Goal: Check status: Check status

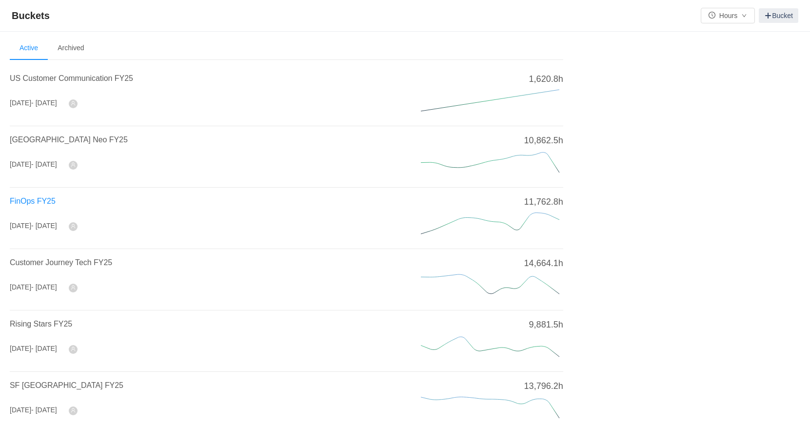
click at [37, 199] on span "FinOps FY25" at bounding box center [33, 201] width 46 height 8
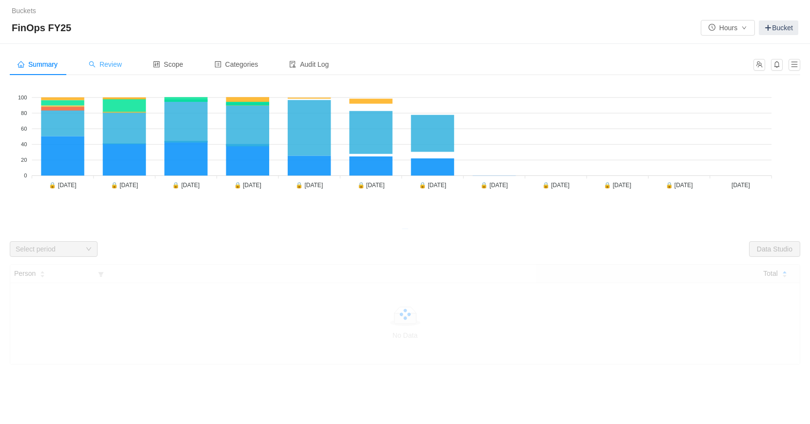
click at [107, 63] on span "Review" at bounding box center [105, 64] width 33 height 8
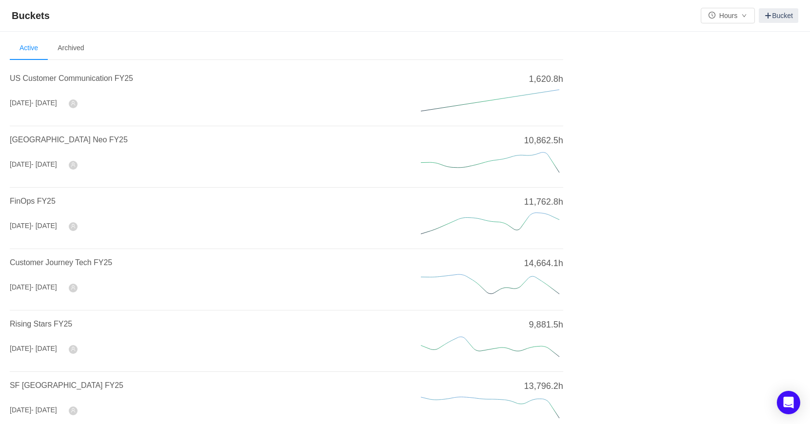
click at [28, 205] on h4 "FinOps FY25" at bounding box center [204, 202] width 388 height 12
click at [28, 202] on span "FinOps FY25" at bounding box center [33, 201] width 46 height 8
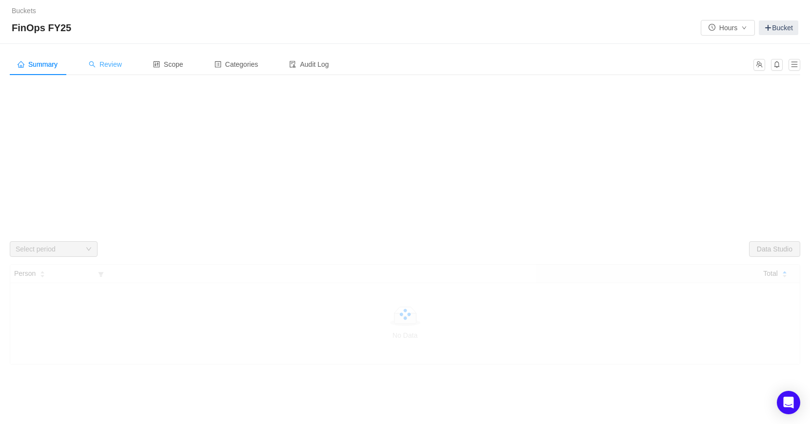
click at [111, 66] on span "Review" at bounding box center [105, 64] width 33 height 8
